Goal: Task Accomplishment & Management: Use online tool/utility

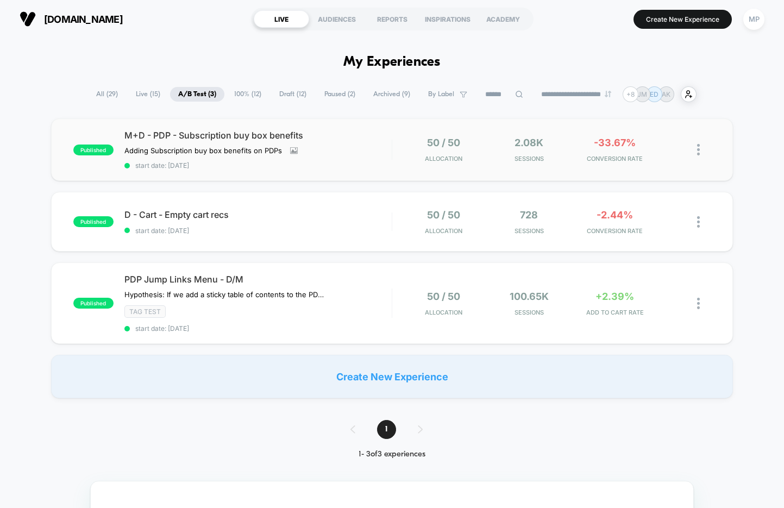
click at [328, 172] on div "published M+D - PDP - Subscription buy box benefits Adding Subscription buy box…" at bounding box center [392, 149] width 682 height 63
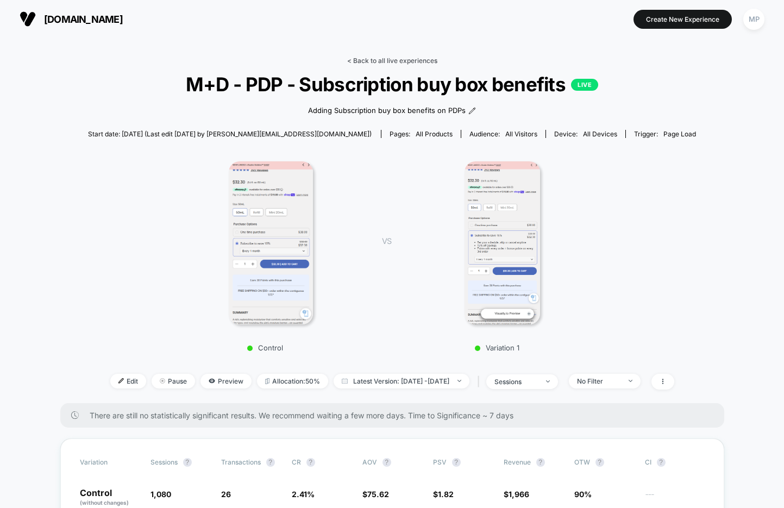
click at [397, 61] on link "< Back to all live experiences" at bounding box center [392, 61] width 90 height 8
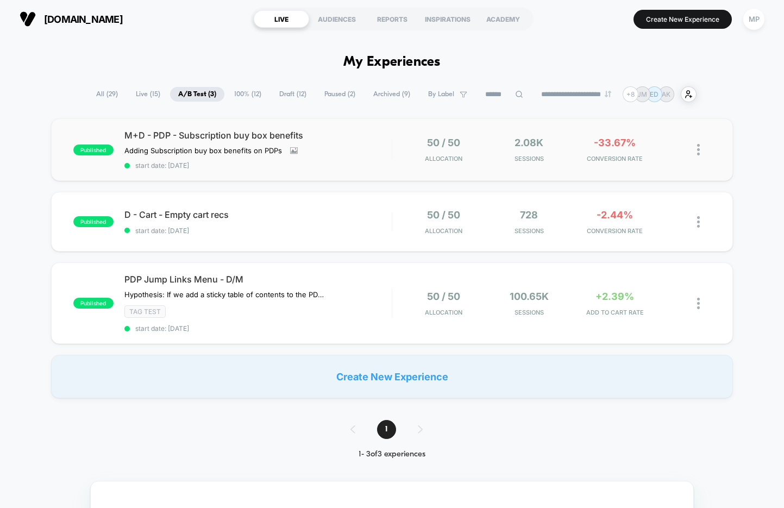
click at [234, 172] on div "published M+D - PDP - Subscription buy box benefits Adding Subscription buy box…" at bounding box center [392, 149] width 682 height 63
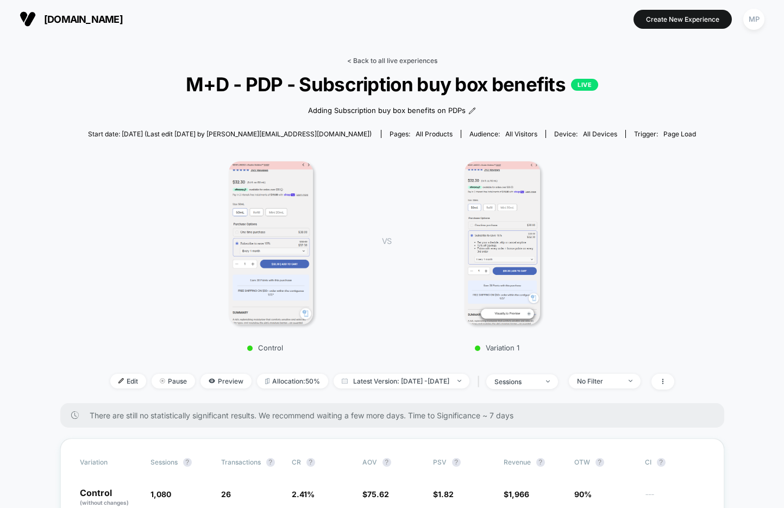
click at [380, 57] on link "< Back to all live experiences" at bounding box center [392, 61] width 90 height 8
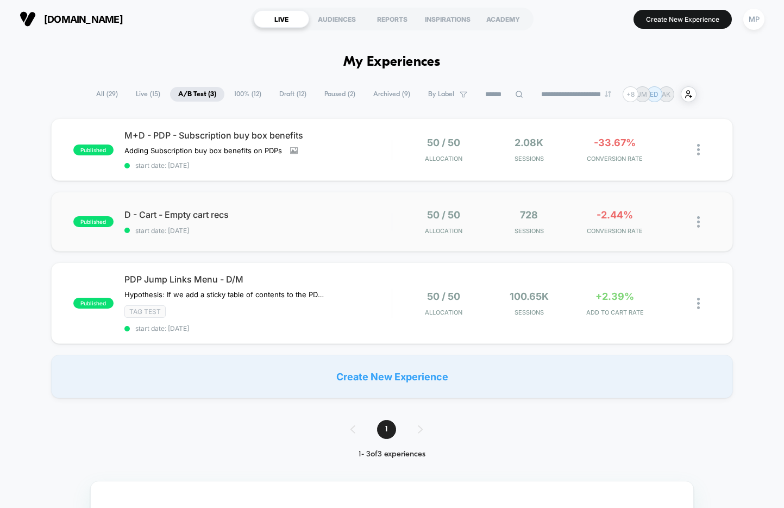
click at [283, 234] on div "published D - Cart - Empty cart recs start date: [DATE] 50 / 50 Allocation 728 …" at bounding box center [392, 222] width 682 height 60
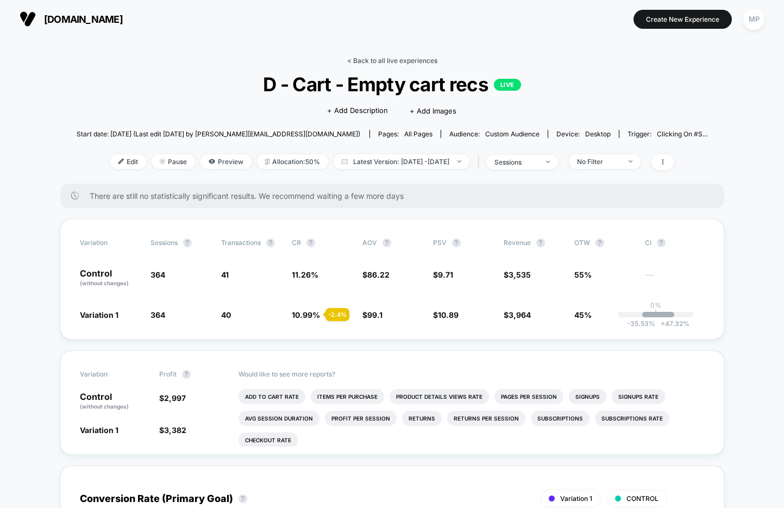
click at [404, 61] on link "< Back to all live experiences" at bounding box center [392, 61] width 90 height 8
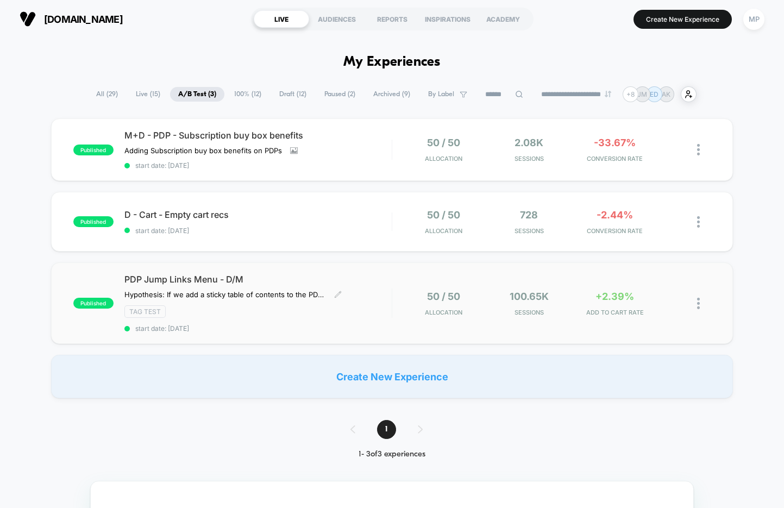
click at [270, 317] on div "PDP Jump Links Menu - D/M Hypothesis: If we add a sticky table of contents to t…" at bounding box center [257, 303] width 267 height 59
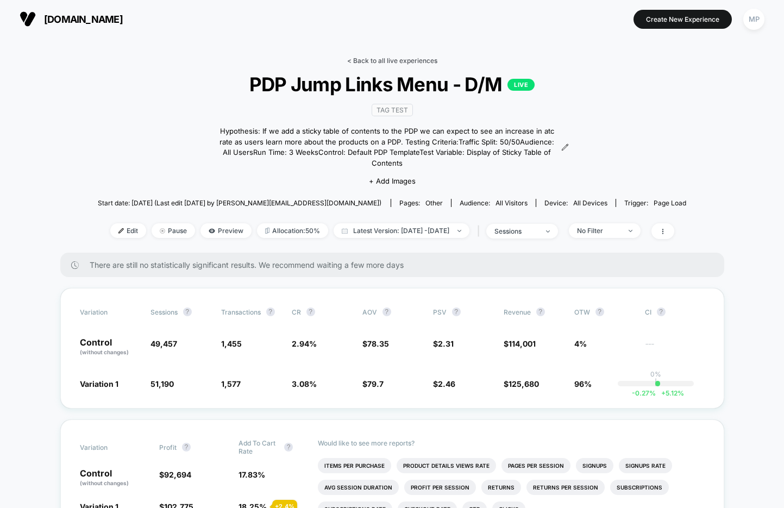
click at [376, 63] on link "< Back to all live experiences" at bounding box center [392, 61] width 90 height 8
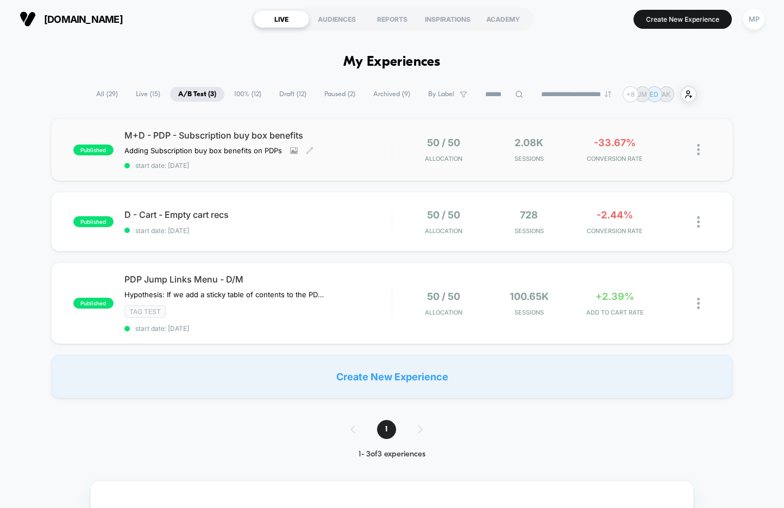
click at [338, 166] on span "start date: [DATE]" at bounding box center [257, 165] width 267 height 8
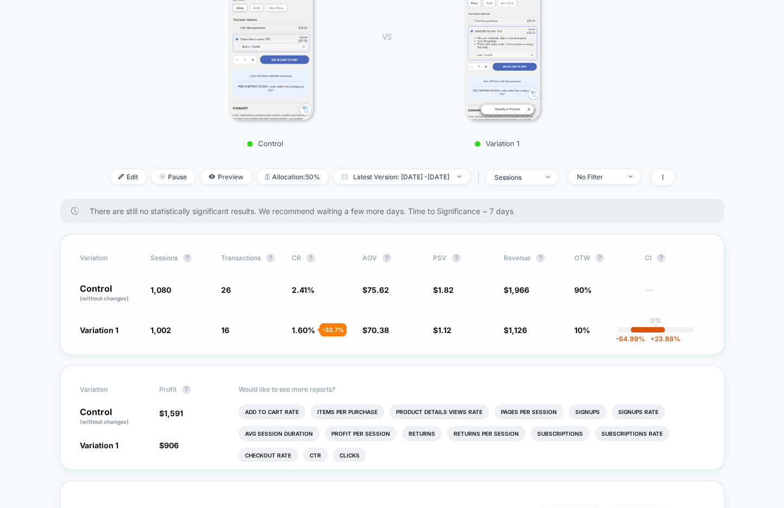
scroll to position [205, 0]
click at [553, 436] on li "Subscriptions" at bounding box center [560, 432] width 59 height 15
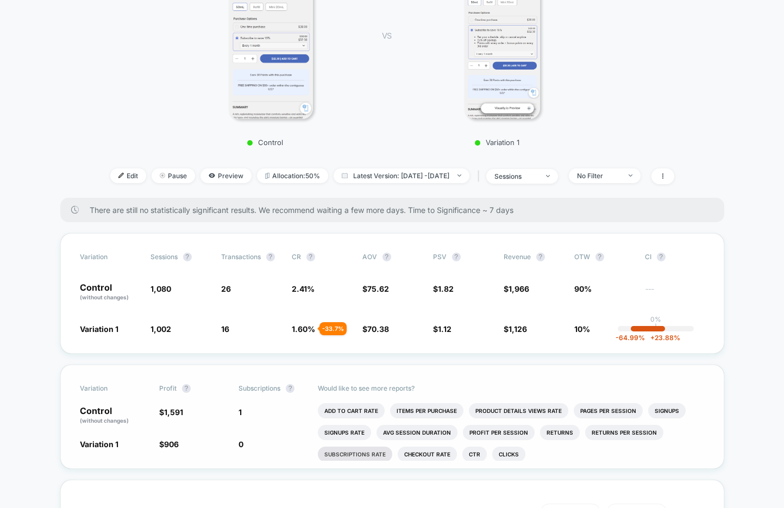
click at [353, 452] on li "Subscriptions Rate" at bounding box center [355, 454] width 74 height 15
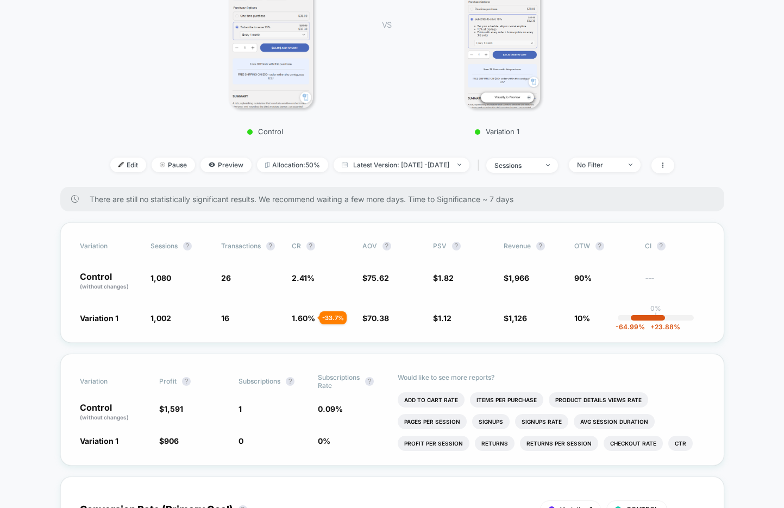
scroll to position [0, 0]
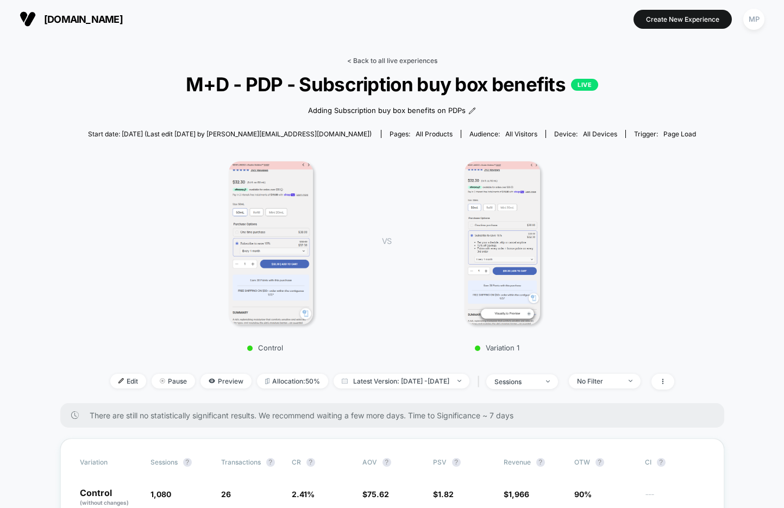
click at [378, 63] on link "< Back to all live experiences" at bounding box center [392, 61] width 90 height 8
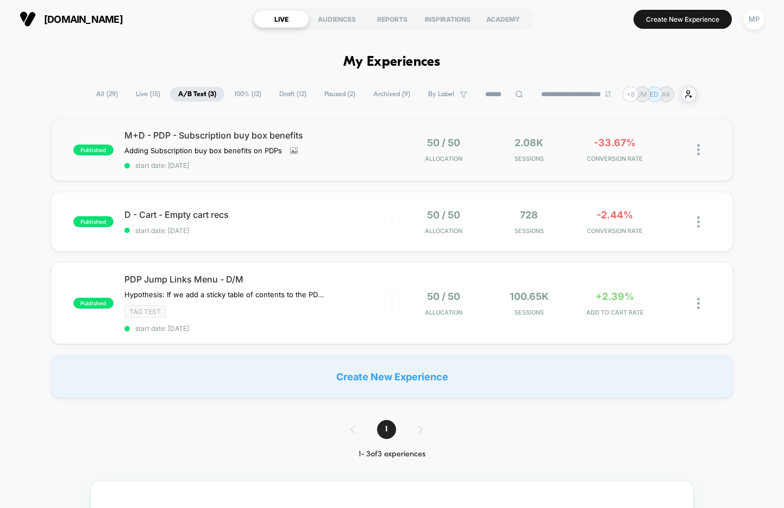
click at [286, 170] on div "published M+D - PDP - Subscription buy box benefits Adding Subscription buy box…" at bounding box center [392, 149] width 682 height 63
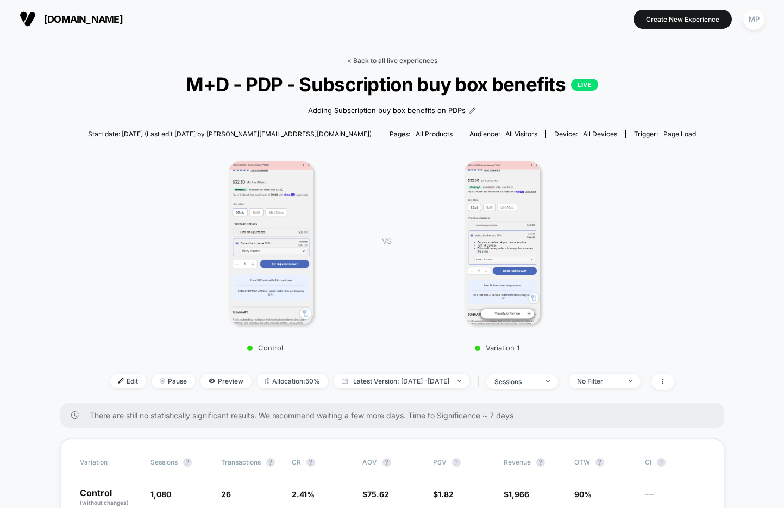
click at [395, 60] on link "< Back to all live experiences" at bounding box center [392, 61] width 90 height 8
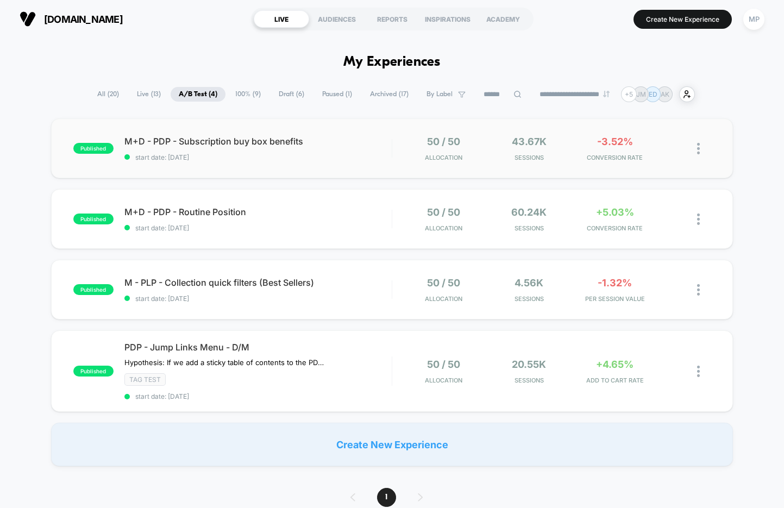
click at [272, 163] on div "published M+D - PDP - Subscription buy box benefits start date: 9/30/2025 50 / …" at bounding box center [392, 148] width 682 height 60
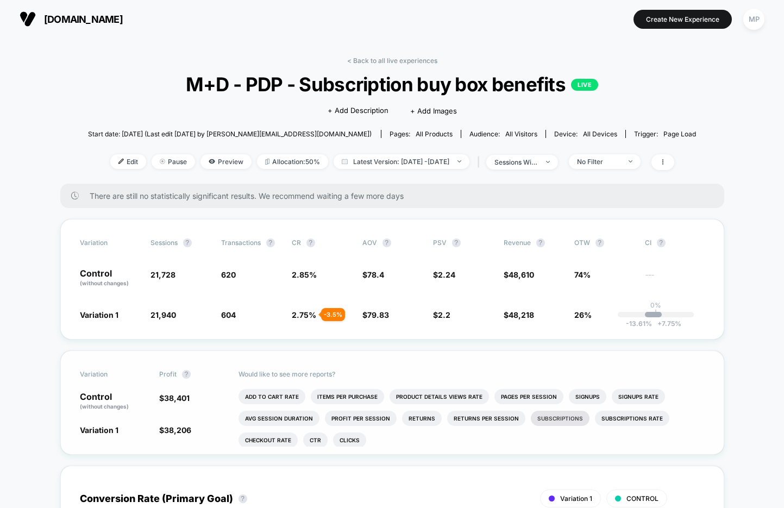
click at [551, 419] on li "Subscriptions" at bounding box center [560, 418] width 59 height 15
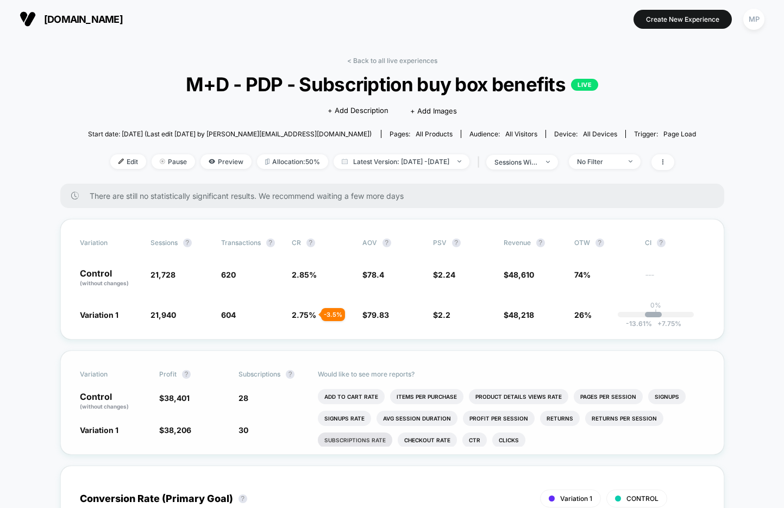
click at [372, 438] on li "Subscriptions Rate" at bounding box center [355, 440] width 74 height 15
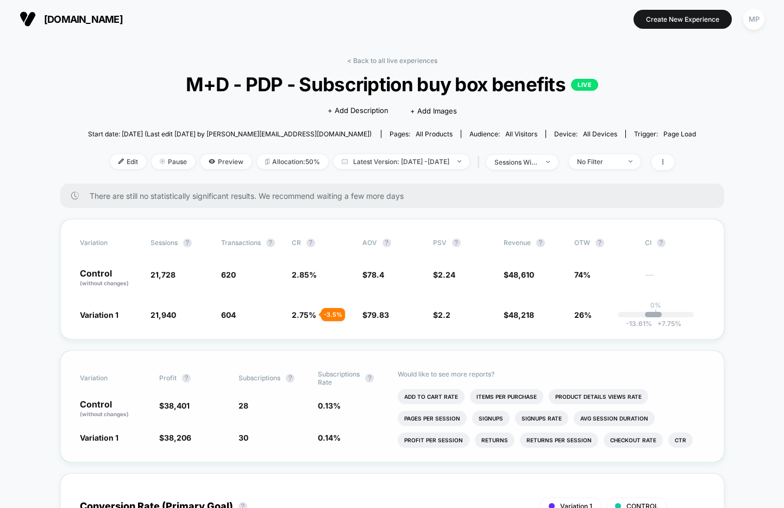
click at [365, 59] on link "< Back to all live experiences" at bounding box center [392, 61] width 90 height 8
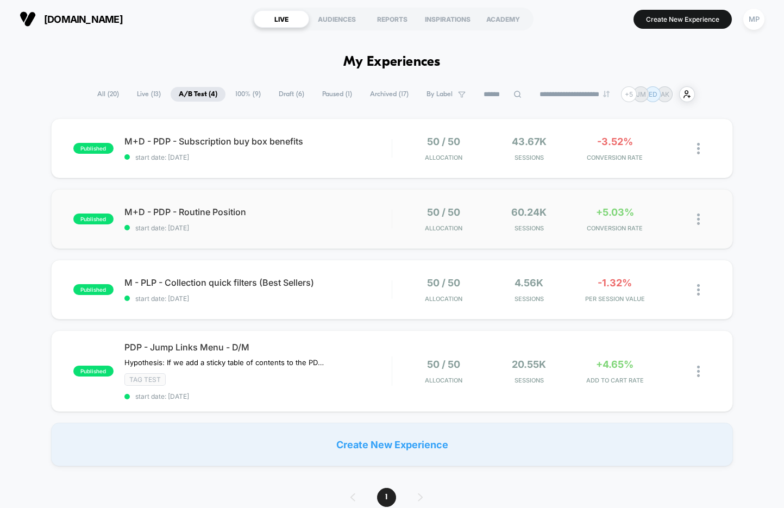
click at [281, 243] on div "published M+D - PDP - Routine Position start date: 9/2/2025 50 / 50 Allocation …" at bounding box center [392, 219] width 682 height 60
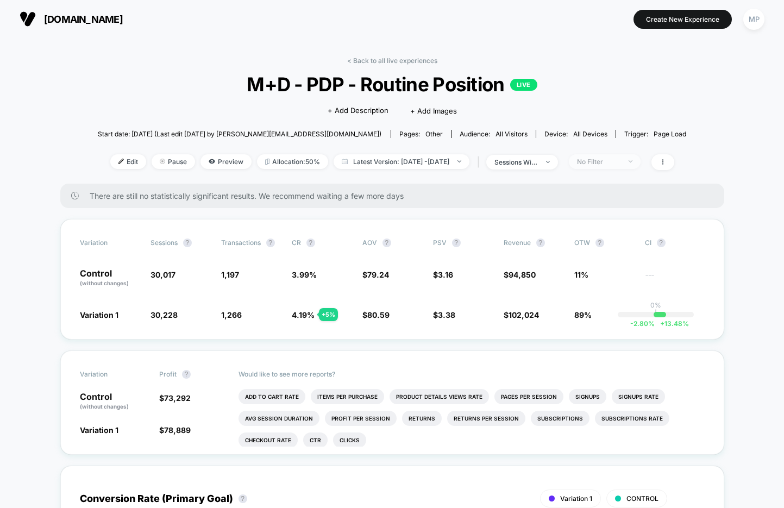
click at [611, 164] on div "No Filter" at bounding box center [598, 162] width 43 height 8
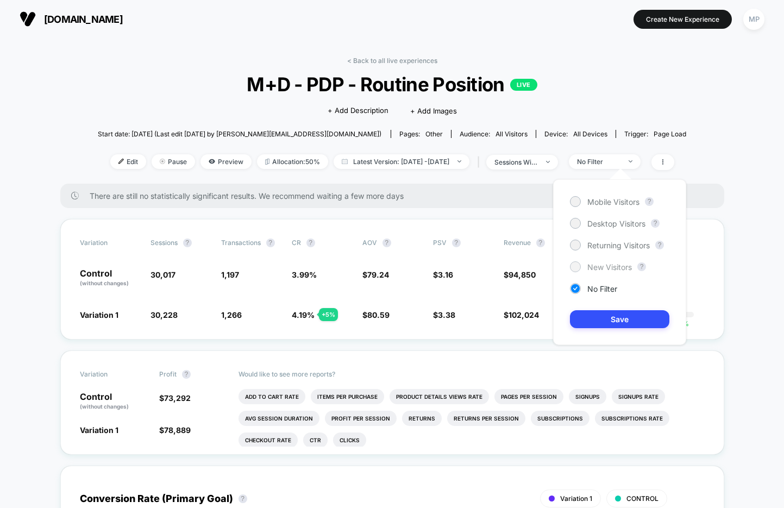
click at [614, 271] on span "New Visitors" at bounding box center [610, 267] width 45 height 9
click at [602, 317] on button "Save" at bounding box center [619, 319] width 99 height 18
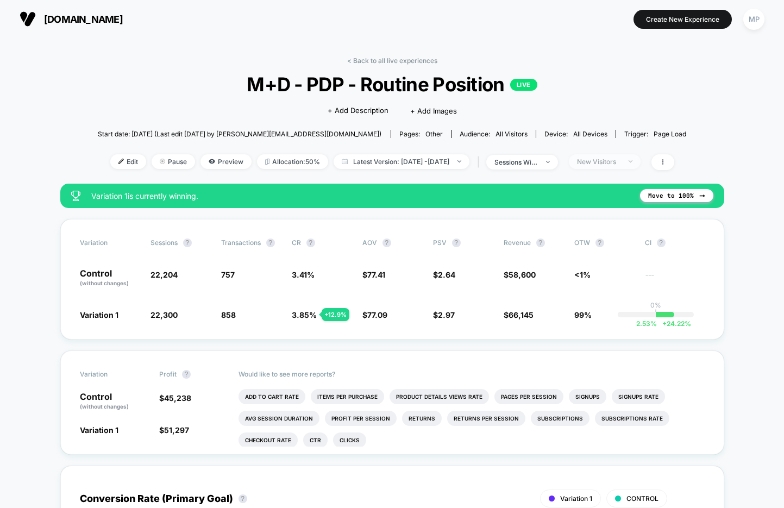
click at [621, 162] on div "New Visitors" at bounding box center [598, 162] width 43 height 8
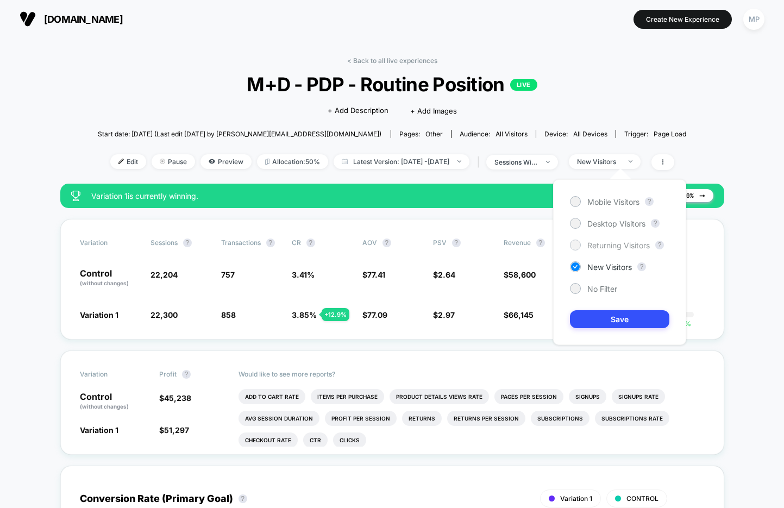
click at [603, 245] on span "Returning Visitors" at bounding box center [619, 245] width 63 height 9
click at [589, 318] on button "Save" at bounding box center [619, 319] width 99 height 18
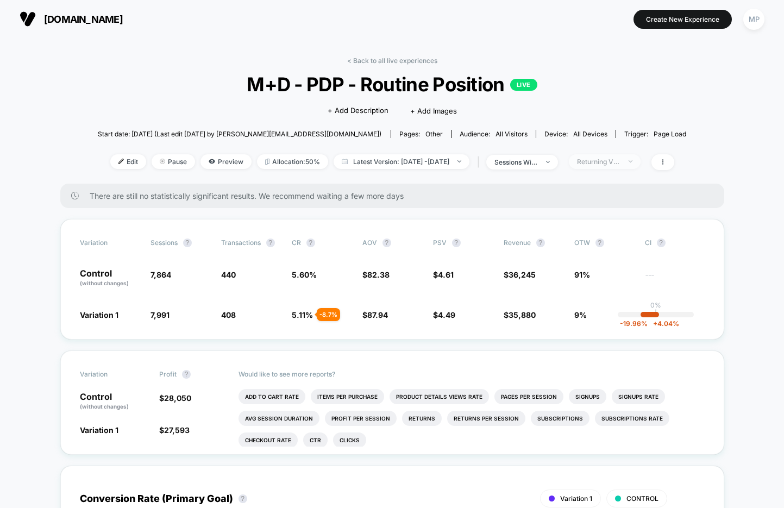
click at [611, 158] on div "Returning Visitors" at bounding box center [598, 162] width 43 height 8
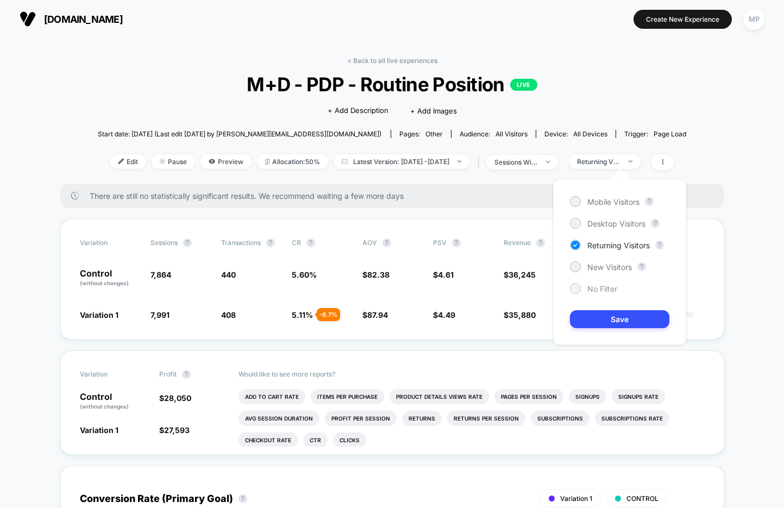
click at [601, 284] on span "No Filter" at bounding box center [603, 288] width 30 height 9
click at [598, 320] on button "Save" at bounding box center [619, 319] width 99 height 18
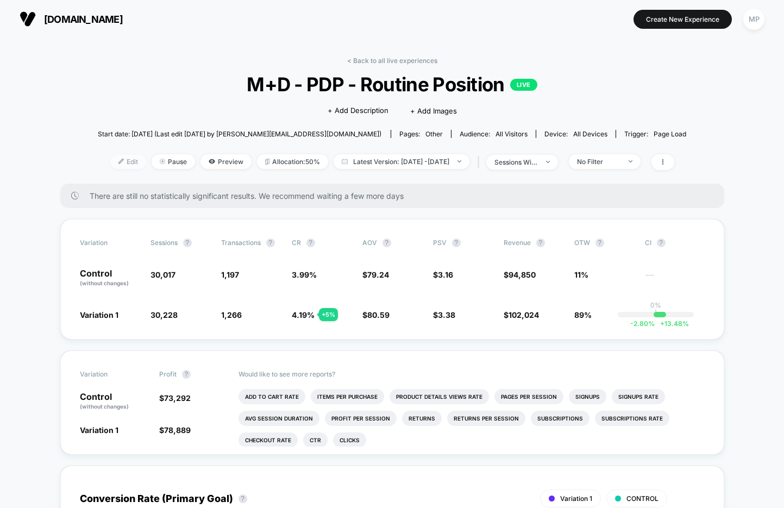
click at [111, 161] on span "Edit" at bounding box center [128, 161] width 36 height 15
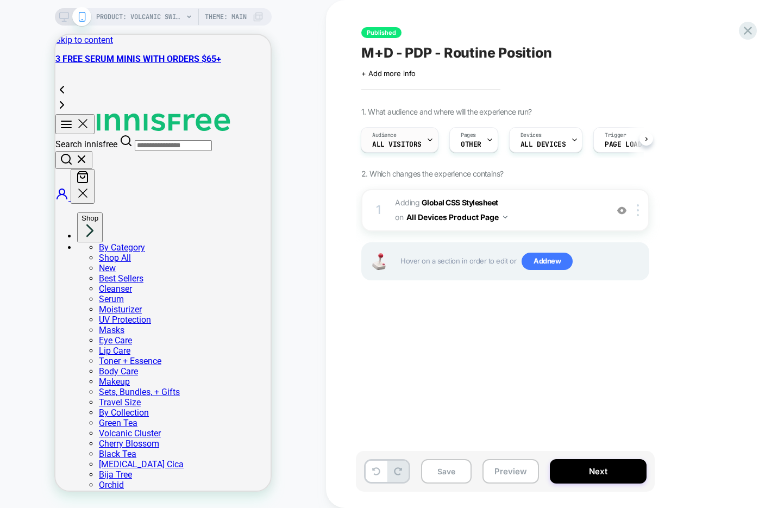
click at [415, 135] on div "Audience All Visitors" at bounding box center [396, 140] width 71 height 24
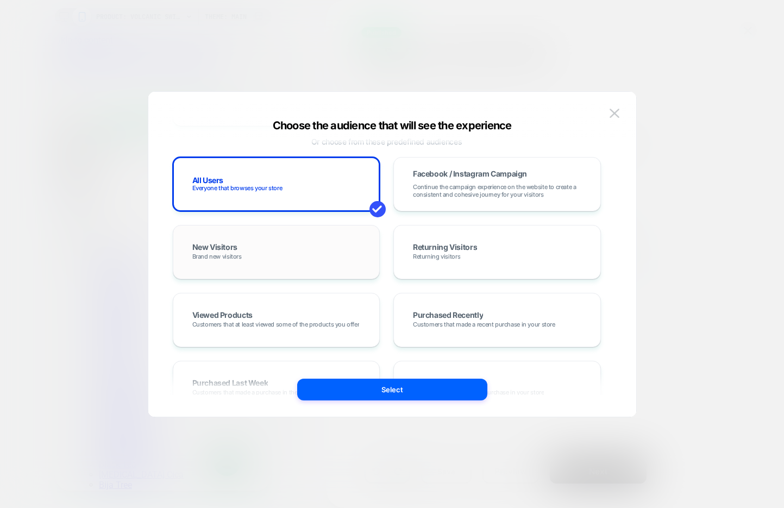
click at [316, 251] on div "New Visitors Brand new visitors" at bounding box center [276, 252] width 185 height 32
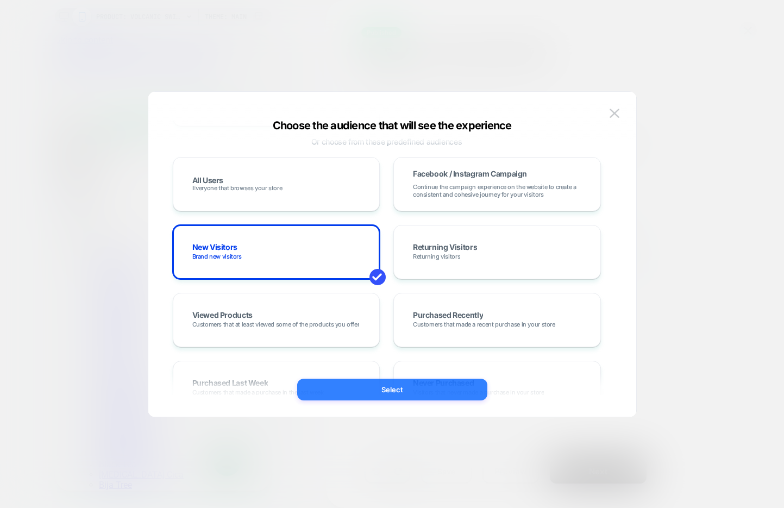
click at [338, 390] on button "Select" at bounding box center [392, 390] width 190 height 22
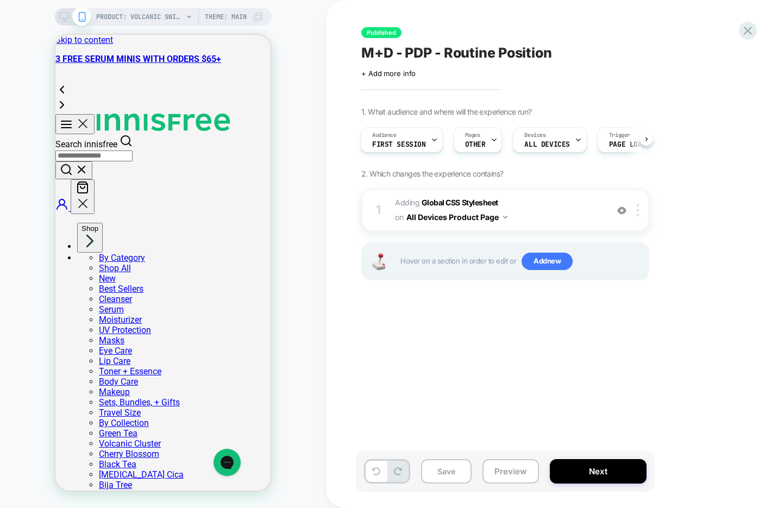
click at [552, 56] on span "M+D - PDP - Routine Position" at bounding box center [456, 53] width 191 height 16
type textarea "**********"
click at [702, 49] on icon at bounding box center [703, 53] width 14 height 14
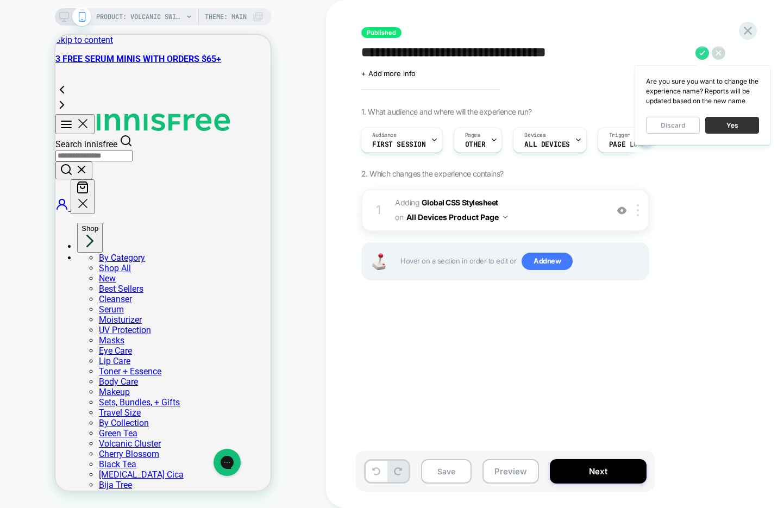
click at [747, 126] on button "Yes" at bounding box center [732, 125] width 54 height 17
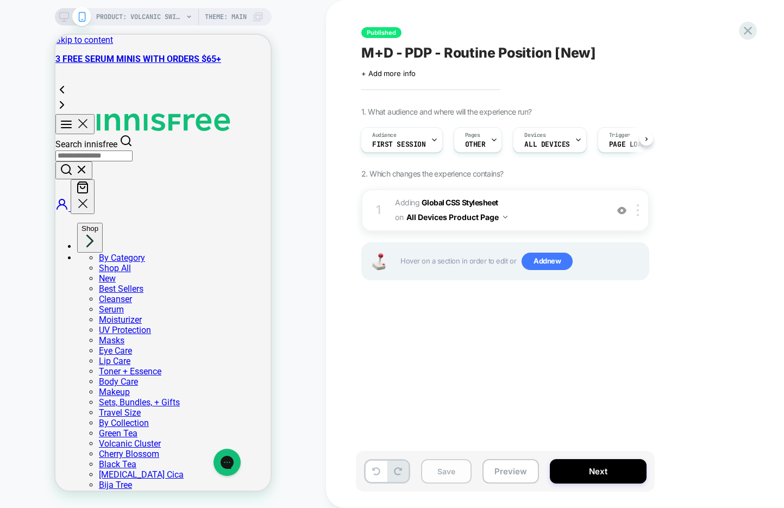
click at [464, 476] on button "Save" at bounding box center [446, 471] width 51 height 24
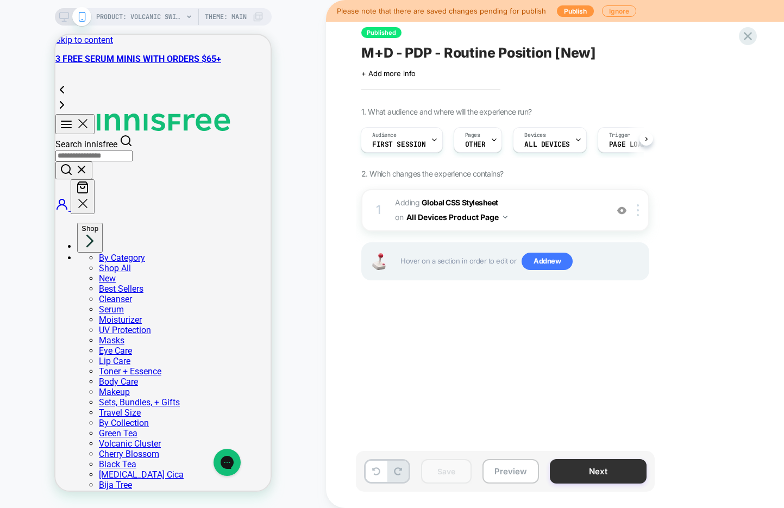
click at [576, 472] on button "Next" at bounding box center [598, 471] width 97 height 24
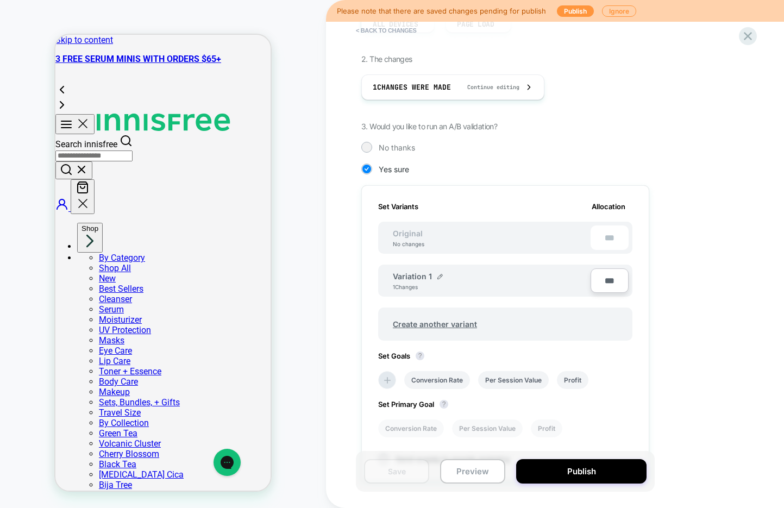
scroll to position [175, 0]
click at [605, 280] on input "***" at bounding box center [610, 278] width 38 height 24
type input "***"
type input "**"
type input "***"
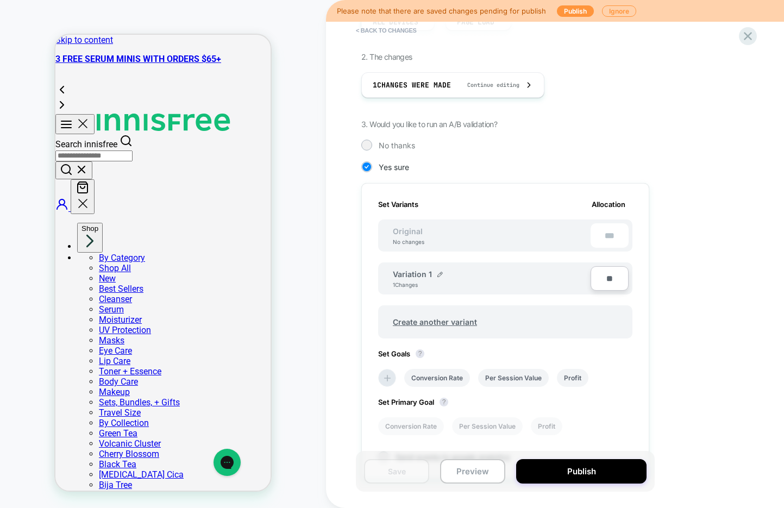
type input "***"
type input "**"
type input "****"
click at [580, 470] on button "Publish" at bounding box center [581, 471] width 130 height 24
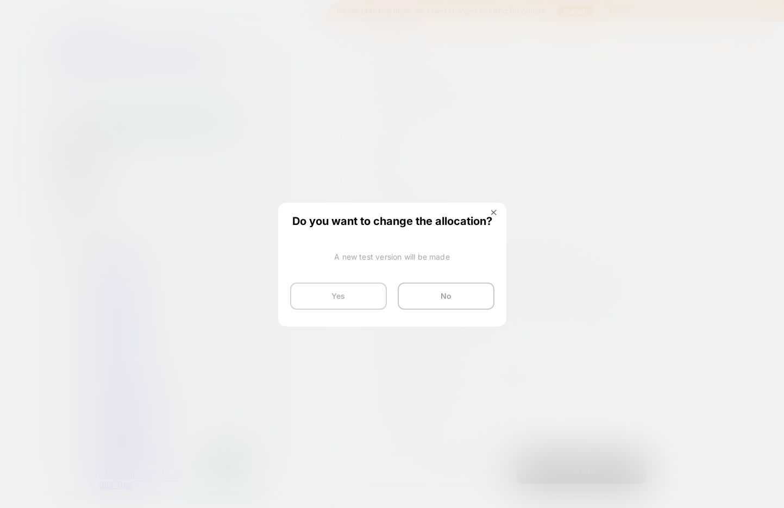
click at [345, 300] on button "Yes" at bounding box center [338, 296] width 97 height 27
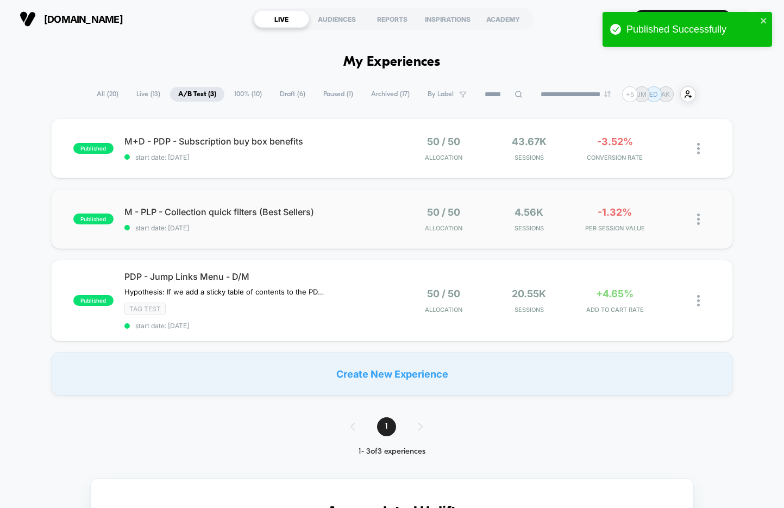
click at [273, 238] on div "published M - PLP - Collection quick filters (Best Sellers) start date: 9/16/20…" at bounding box center [392, 219] width 682 height 60
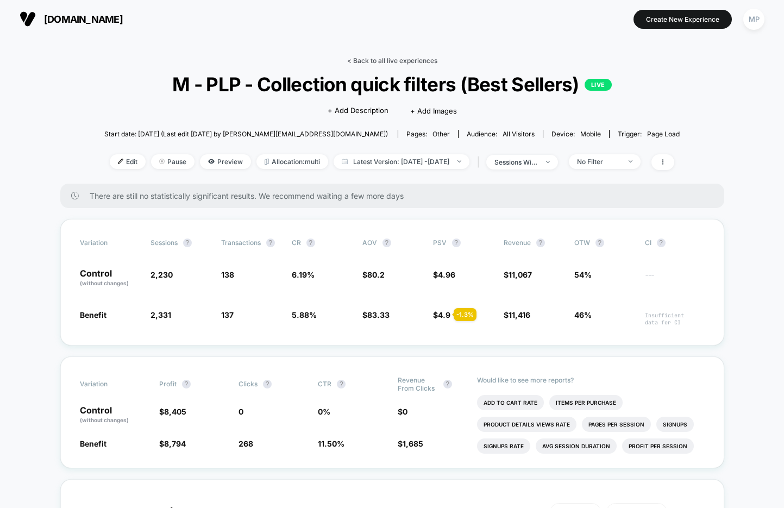
click at [370, 63] on link "< Back to all live experiences" at bounding box center [392, 61] width 90 height 8
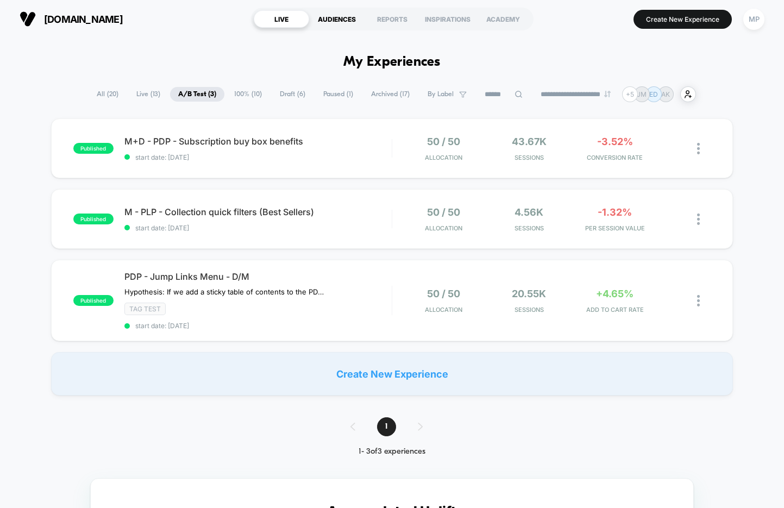
click at [335, 20] on div "AUDIENCES" at bounding box center [336, 18] width 55 height 17
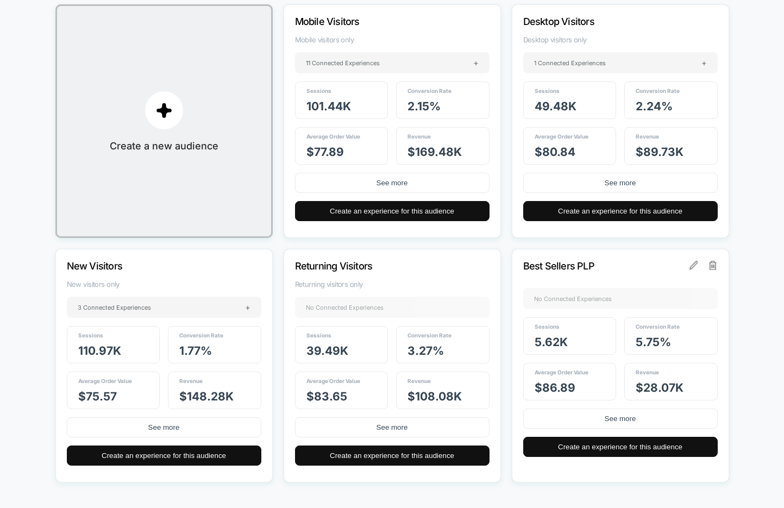
scroll to position [165, 0]
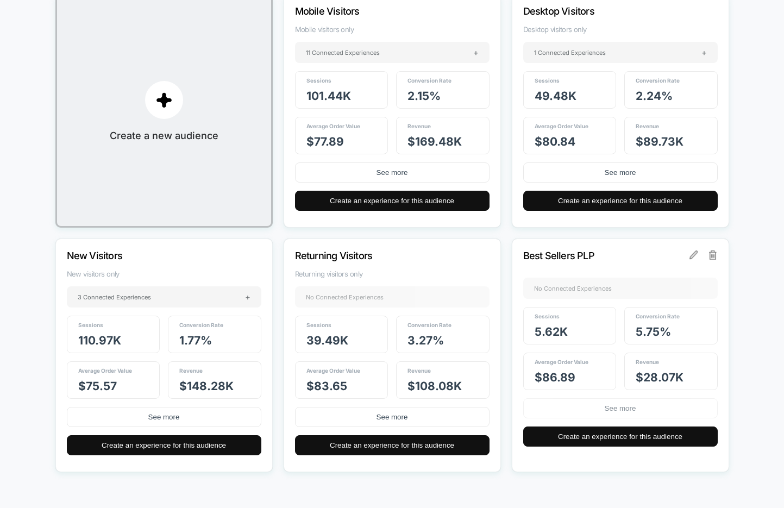
click at [640, 405] on button "See more" at bounding box center [620, 408] width 195 height 20
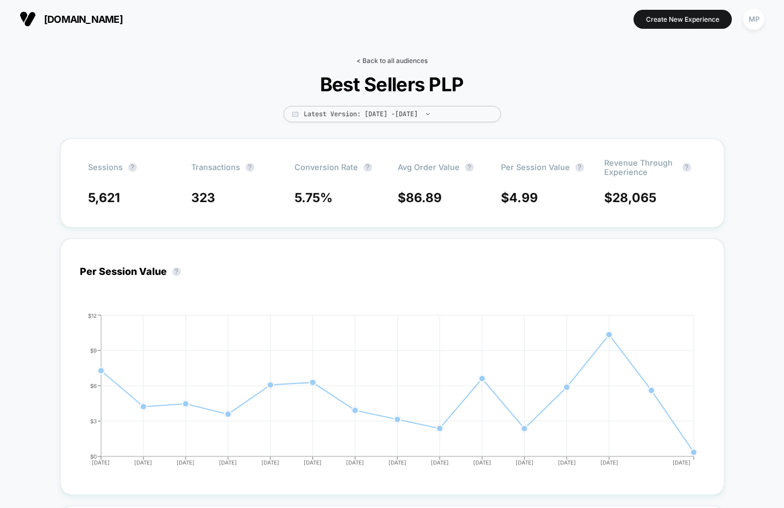
click at [391, 57] on link "< Back to all audiences" at bounding box center [392, 61] width 71 height 8
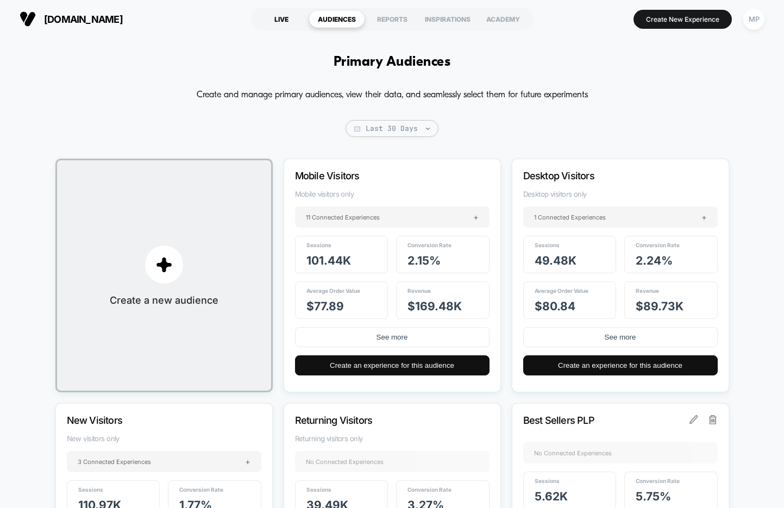
click at [276, 18] on div "LIVE" at bounding box center [281, 18] width 55 height 17
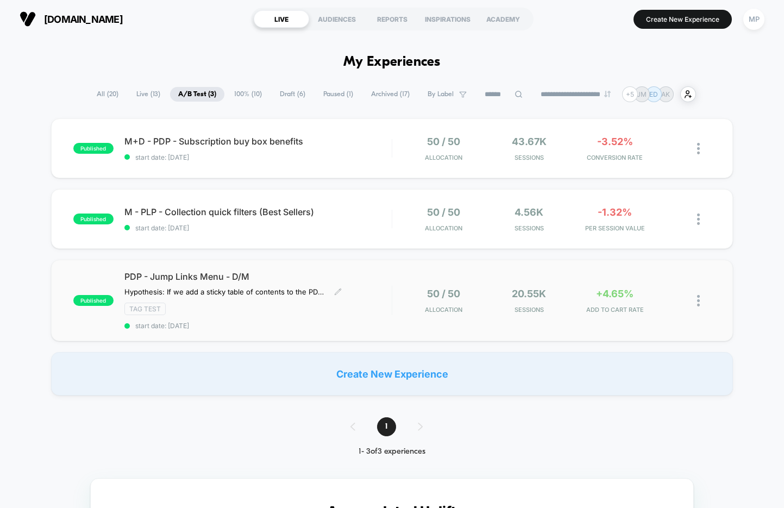
click at [294, 323] on span "start date: 8/11/2025" at bounding box center [257, 326] width 267 height 8
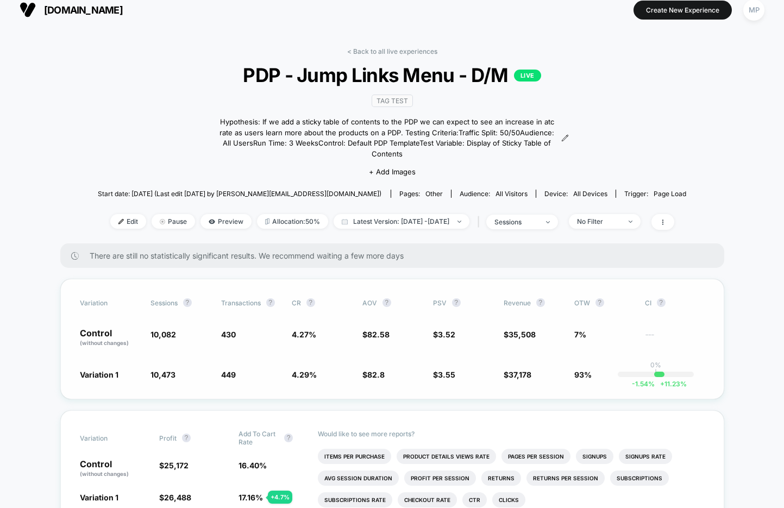
scroll to position [2, 0]
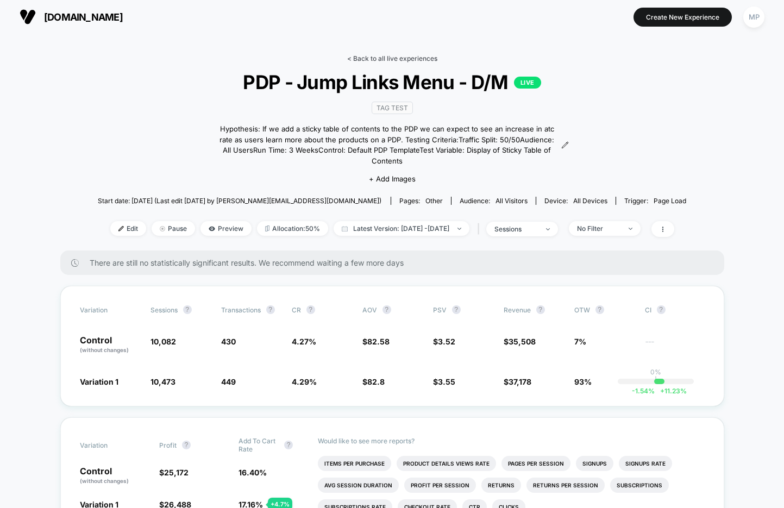
click at [400, 58] on link "< Back to all live experiences" at bounding box center [392, 58] width 90 height 8
